Goal: Transaction & Acquisition: Purchase product/service

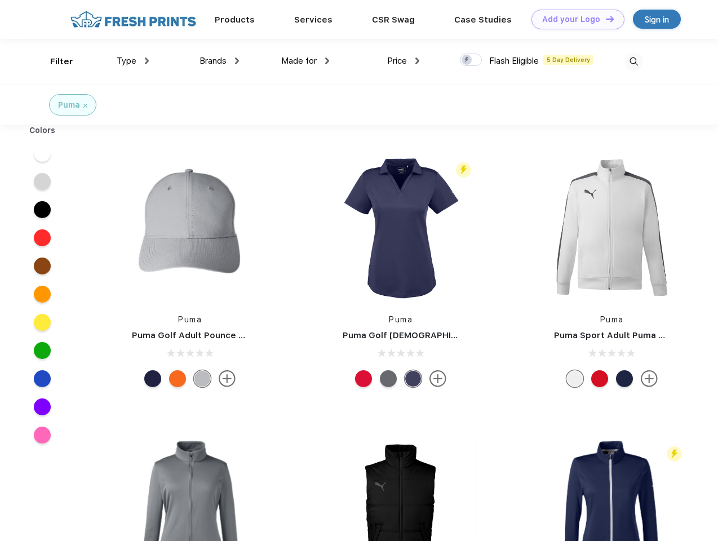
scroll to position [1, 0]
click at [574, 19] on link "Add your Logo Design Tool" at bounding box center [577, 20] width 93 height 20
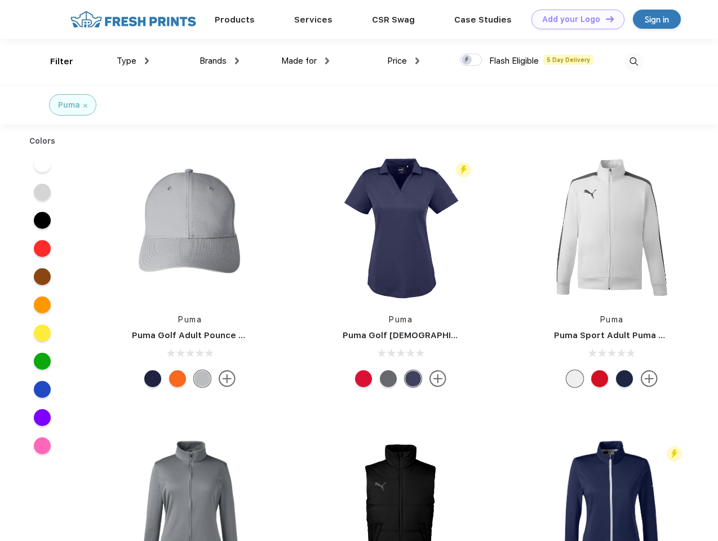
click at [0, 0] on div "Design Tool" at bounding box center [0, 0] width 0 height 0
click at [605, 19] on link "Add your Logo Design Tool" at bounding box center [577, 20] width 93 height 20
click at [54, 61] on div "Filter" at bounding box center [61, 61] width 23 height 13
click at [133, 61] on span "Type" at bounding box center [127, 61] width 20 height 10
click at [219, 61] on span "Brands" at bounding box center [212, 61] width 27 height 10
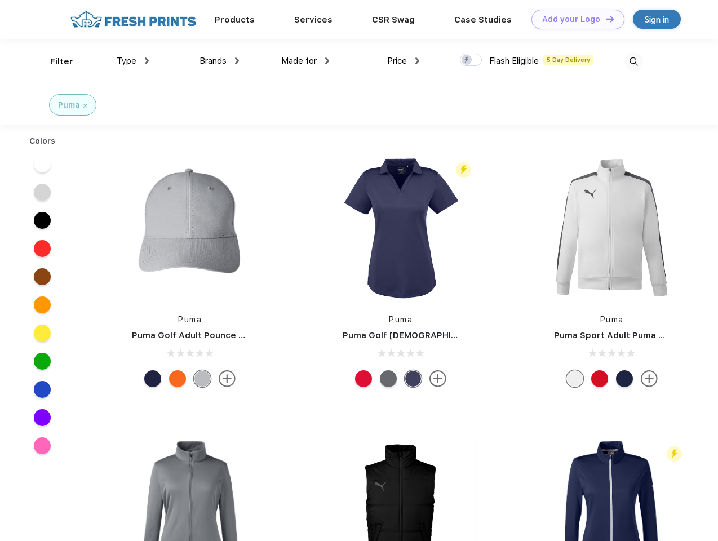
click at [305, 61] on span "Made for" at bounding box center [299, 61] width 36 height 10
click at [403, 61] on span "Price" at bounding box center [397, 61] width 20 height 10
click at [471, 60] on div at bounding box center [471, 60] width 22 height 12
click at [467, 60] on input "checkbox" at bounding box center [463, 56] width 7 height 7
click at [633, 61] on img at bounding box center [633, 61] width 19 height 19
